Goal: Task Accomplishment & Management: Use online tool/utility

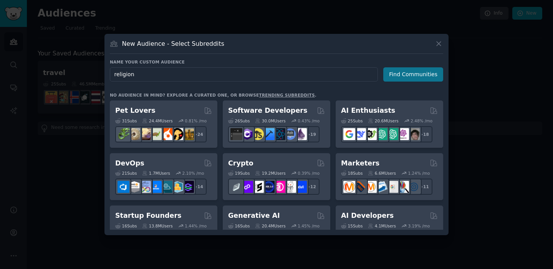
type input "religion"
click at [412, 74] on button "Find Communities" at bounding box center [414, 74] width 60 height 14
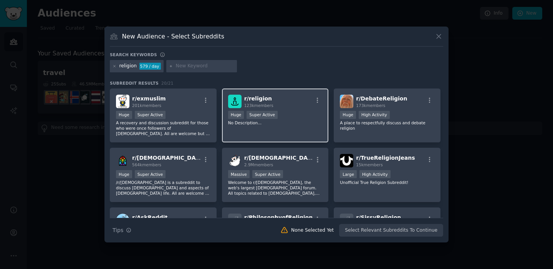
click at [293, 112] on div ">= 95th percentile for submissions / day Huge Super Active" at bounding box center [275, 116] width 95 height 10
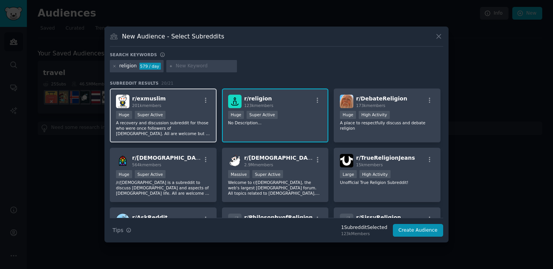
click at [196, 121] on p "A recovery and discussion subreddit for those who were once followers of [DEMOG…" at bounding box center [163, 128] width 95 height 16
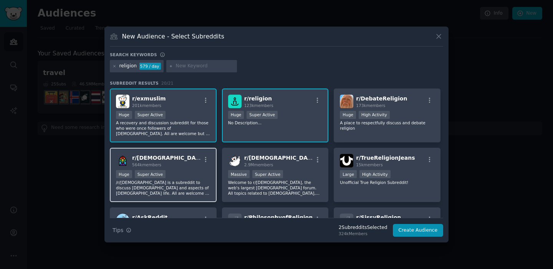
click at [186, 160] on div "r/ [DEMOGRAPHIC_DATA] 564k members" at bounding box center [163, 160] width 95 height 13
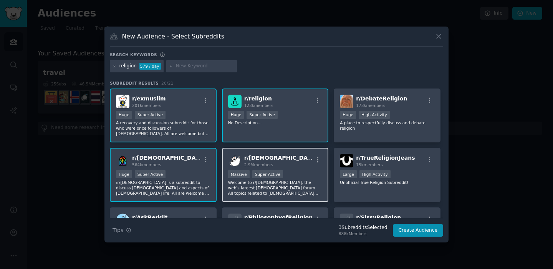
click at [261, 167] on div "2.9M members" at bounding box center [278, 164] width 69 height 5
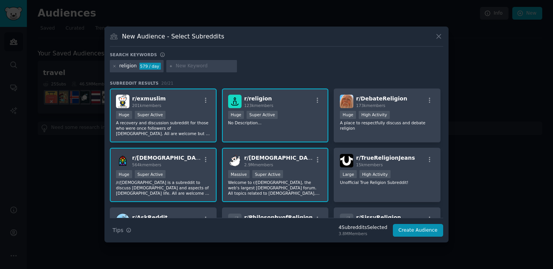
click at [179, 107] on div "r/ exmuslim 201k members" at bounding box center [163, 101] width 95 height 13
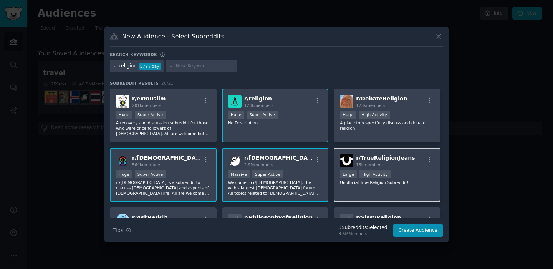
click at [397, 176] on div "Large High Activity" at bounding box center [387, 175] width 95 height 10
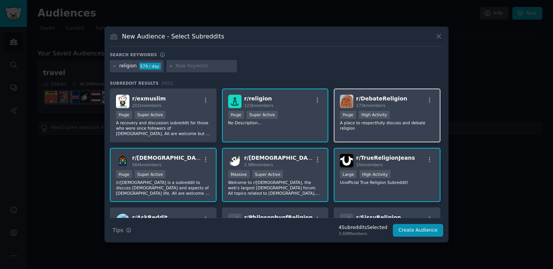
click at [391, 111] on div "Huge High Activity" at bounding box center [387, 116] width 95 height 10
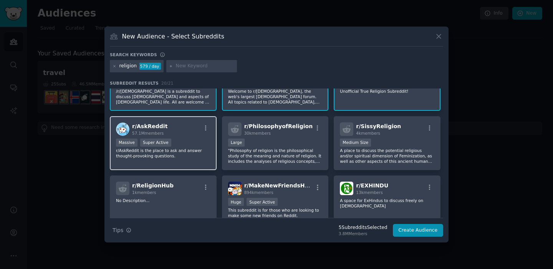
scroll to position [92, 0]
click at [180, 141] on div "Massive Super Active" at bounding box center [163, 143] width 95 height 10
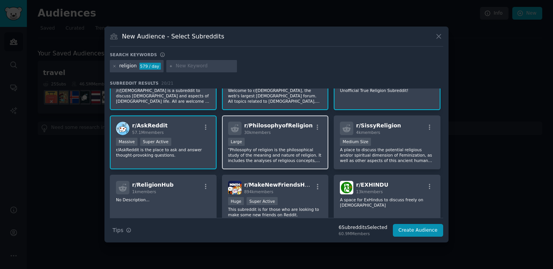
click at [287, 148] on p ""Philosophy of religion is the philosophical study of the meaning and nature of…" at bounding box center [275, 155] width 95 height 16
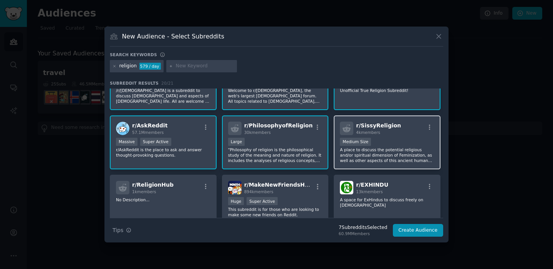
click at [367, 149] on p "A place to discuss the potential religious and/or spiritual dimension of Femini…" at bounding box center [387, 155] width 95 height 16
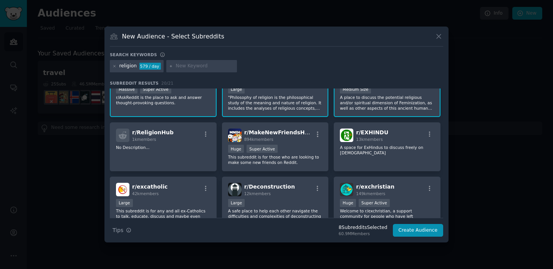
scroll to position [148, 0]
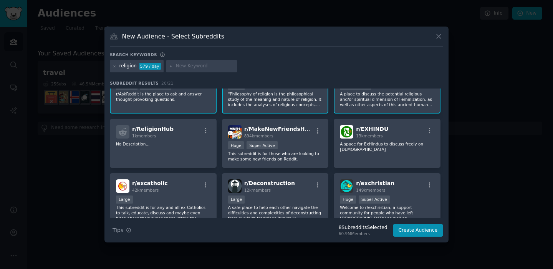
click at [367, 149] on p "A space for ExHindus to discuss freely on [DEMOGRAPHIC_DATA]" at bounding box center [387, 146] width 95 height 11
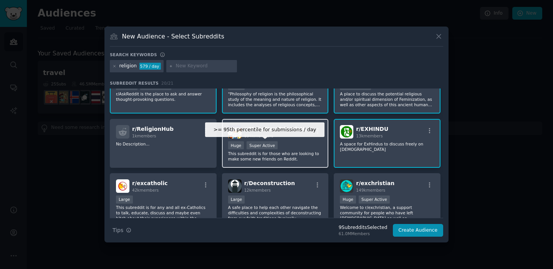
click at [275, 142] on div "Super Active" at bounding box center [262, 145] width 31 height 8
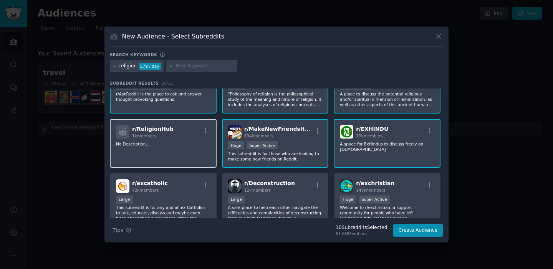
click at [160, 141] on div "r/ ReligionHub 1k members No Description..." at bounding box center [163, 143] width 107 height 49
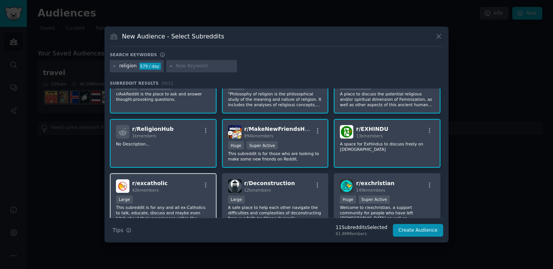
click at [156, 194] on div "r/ excatholic 42k members Large This subreddit is for any and all ex-Catholics …" at bounding box center [163, 200] width 107 height 54
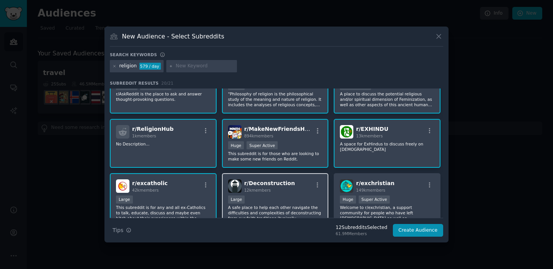
click at [275, 196] on div "10,000 - 100,000 members Large" at bounding box center [275, 200] width 95 height 10
click at [376, 194] on div "r/ exchristian 149k members >= 95th percentile for submissions / day Huge Super…" at bounding box center [387, 200] width 107 height 54
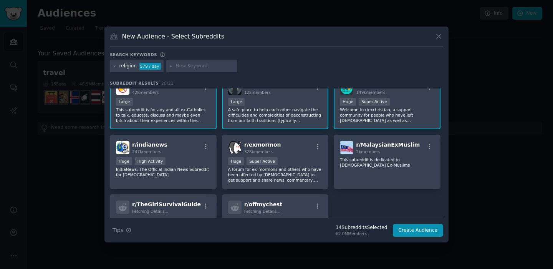
scroll to position [293, 0]
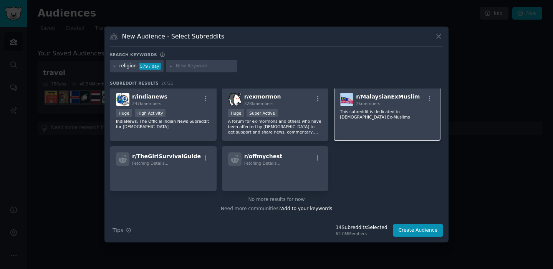
click at [383, 98] on span "r/ MalaysianExMuslim" at bounding box center [388, 96] width 64 height 6
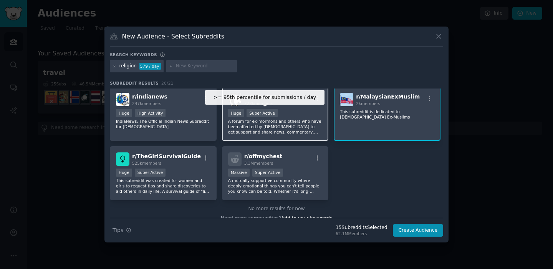
click at [274, 115] on div "Super Active" at bounding box center [262, 113] width 31 height 8
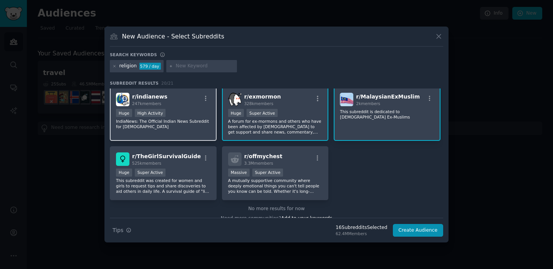
click at [166, 112] on div "Huge High Activity" at bounding box center [163, 114] width 95 height 10
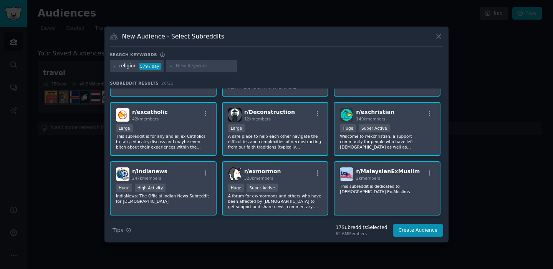
scroll to position [215, 0]
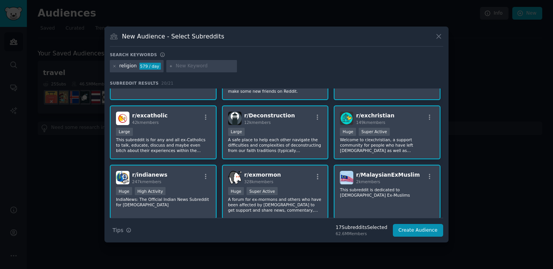
click at [382, 191] on p "This subreddit is dedicated to [DEMOGRAPHIC_DATA] Ex-Muslims" at bounding box center [387, 192] width 95 height 11
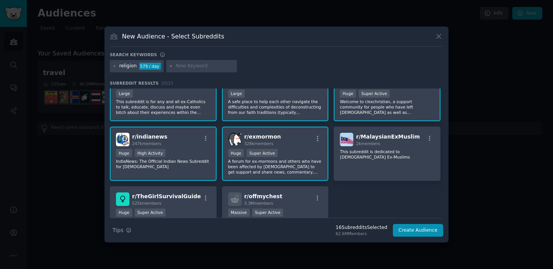
scroll to position [302, 0]
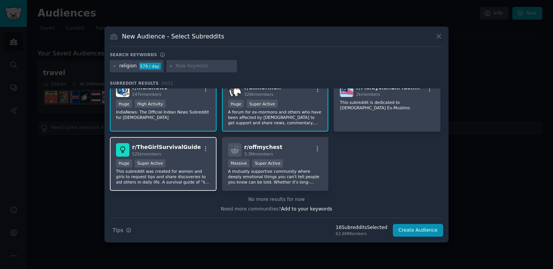
click at [171, 165] on div "Huge Super Active" at bounding box center [163, 164] width 95 height 10
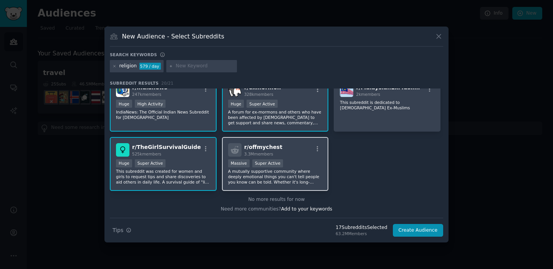
click at [307, 175] on p "A mutually supportive community where deeply emotional things you can't tell pe…" at bounding box center [275, 176] width 95 height 16
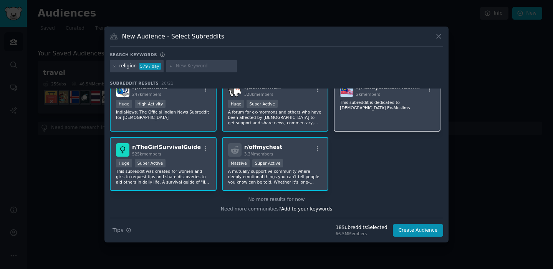
click at [369, 115] on div "r/ MalaysianExMuslim 2k members This subreddit is dedicated to [DEMOGRAPHIC_DAT…" at bounding box center [387, 104] width 107 height 54
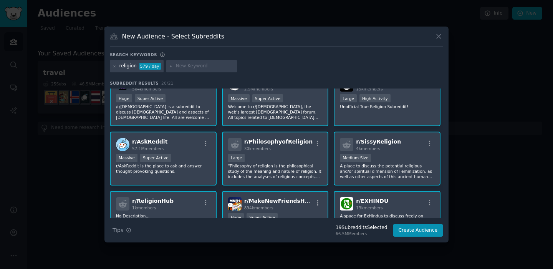
scroll to position [60, 0]
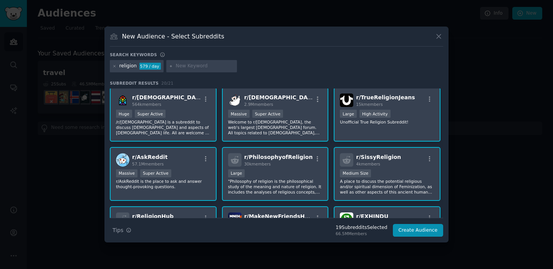
click at [186, 98] on div "r/ [DEMOGRAPHIC_DATA] 564k members" at bounding box center [163, 99] width 95 height 13
click at [193, 112] on div "Huge Super Active" at bounding box center [163, 115] width 95 height 10
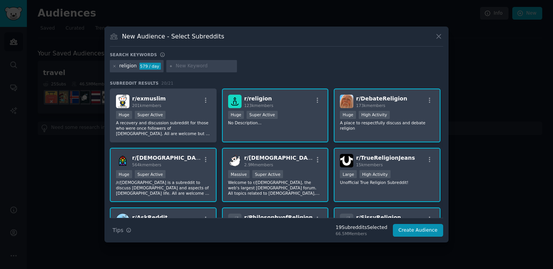
click at [193, 112] on div "Huge Super Active" at bounding box center [163, 116] width 95 height 10
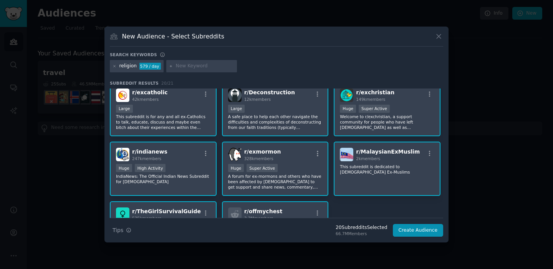
scroll to position [302, 0]
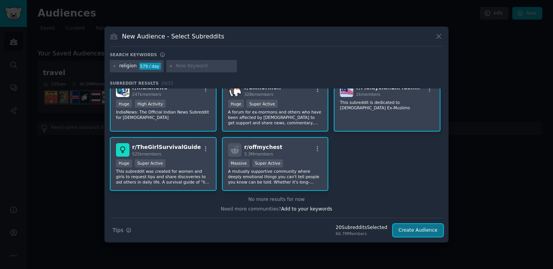
click at [417, 232] on button "Create Audience" at bounding box center [418, 230] width 51 height 13
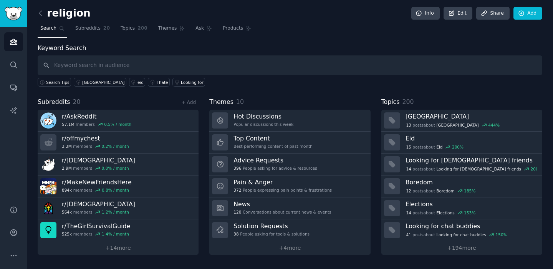
click at [105, 65] on input "text" at bounding box center [290, 65] width 505 height 20
type input "donation"
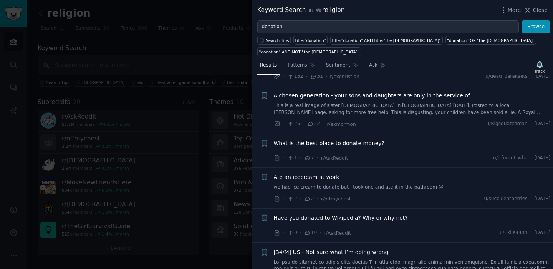
scroll to position [364, 0]
